Goal: Information Seeking & Learning: Compare options

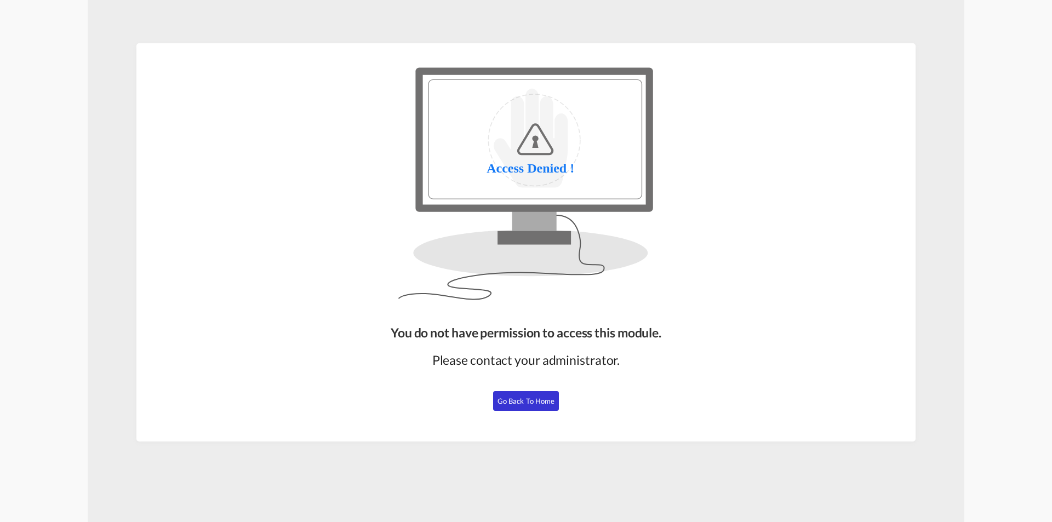
click at [519, 405] on span "Go Back to Home" at bounding box center [526, 401] width 58 height 9
